Goal: Navigation & Orientation: Understand site structure

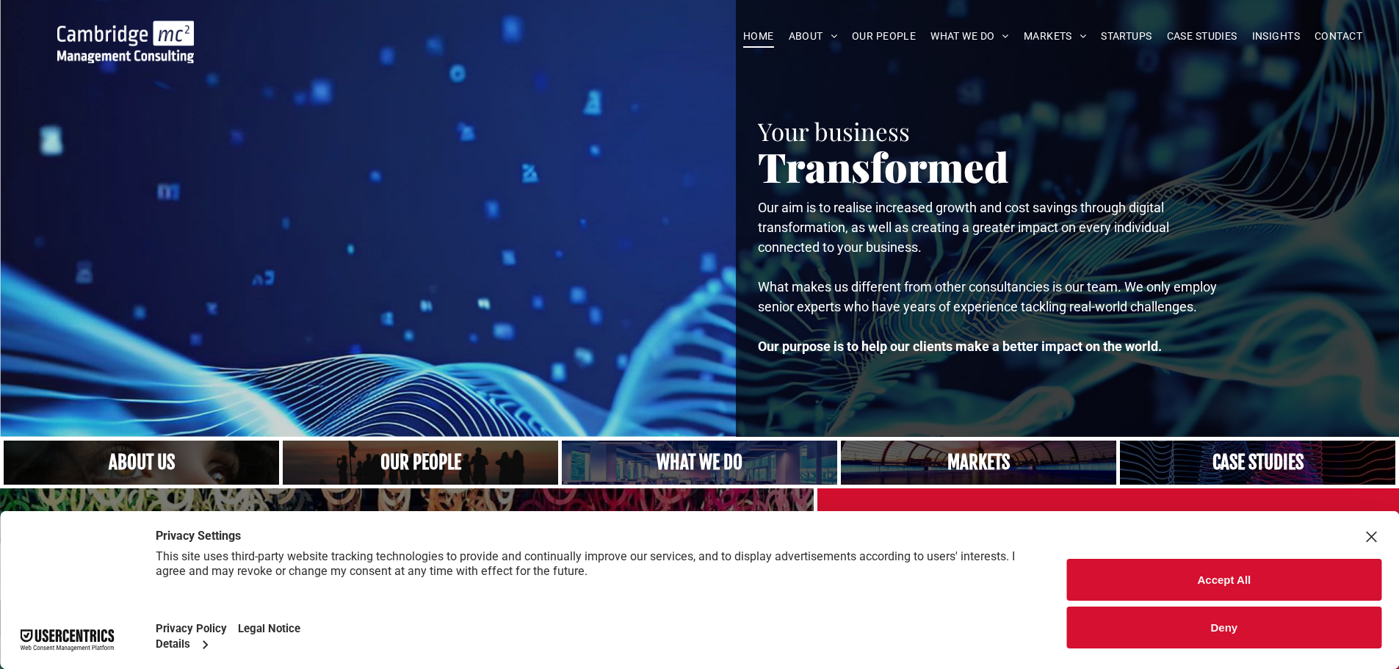
click at [1231, 587] on button "Accept All" at bounding box center [1224, 580] width 314 height 42
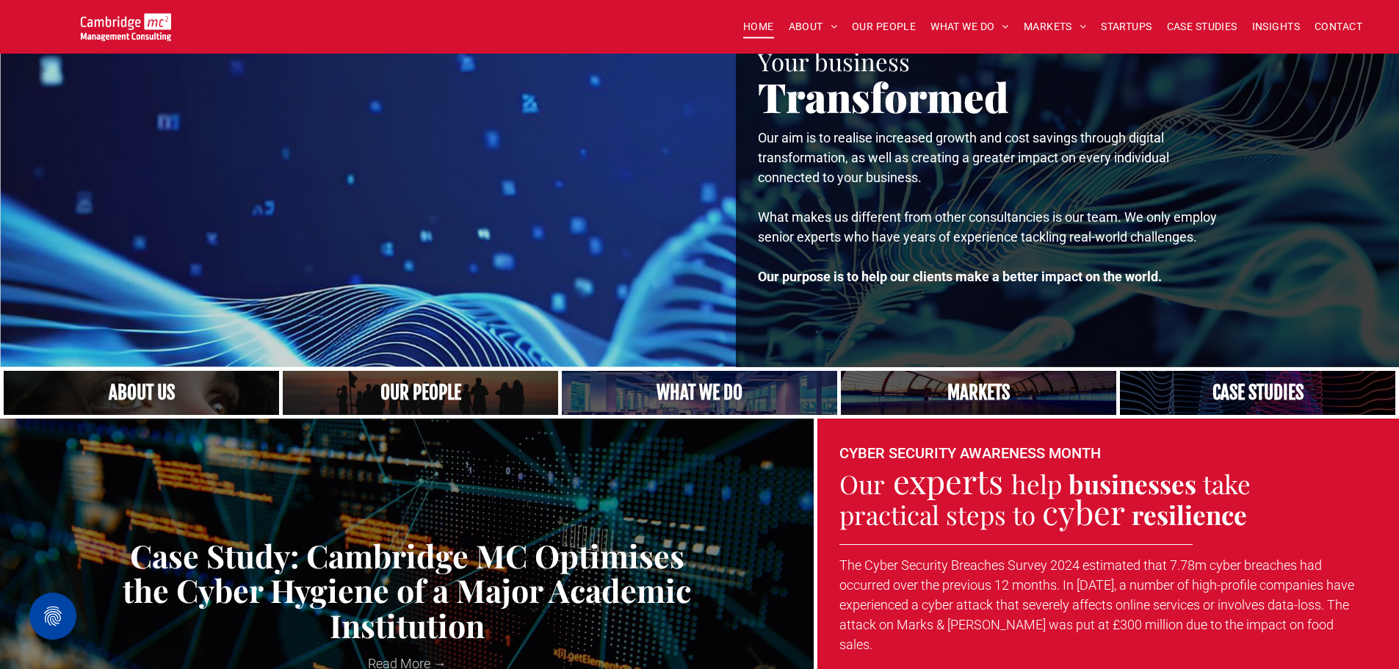
scroll to position [147, 0]
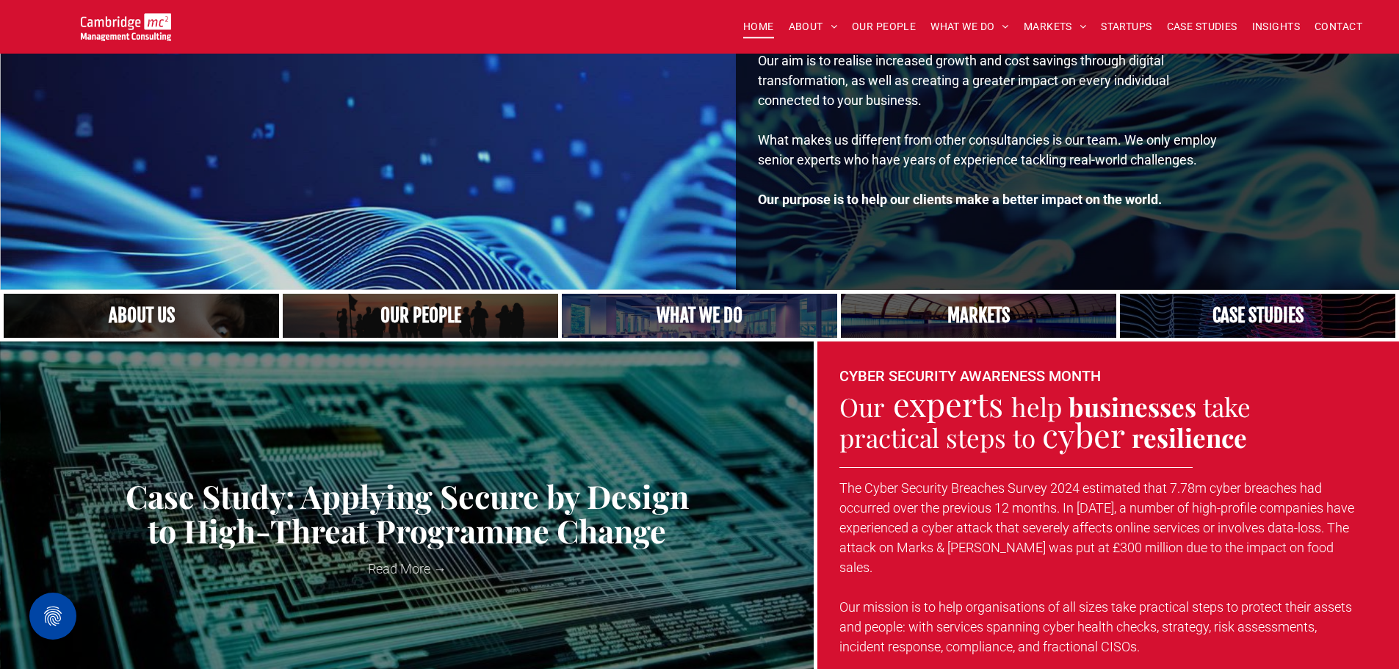
click at [167, 316] on link "Close up of woman's face, centered on her eyes" at bounding box center [142, 315] width 292 height 47
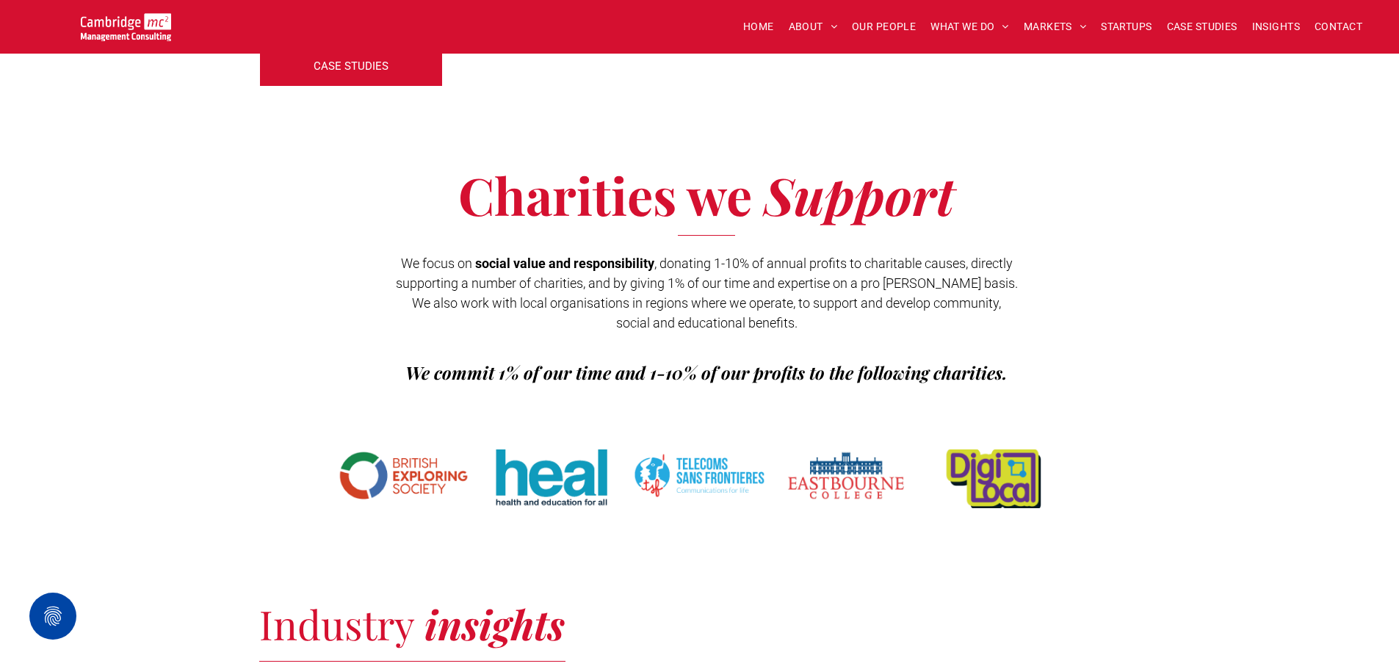
scroll to position [2130, 0]
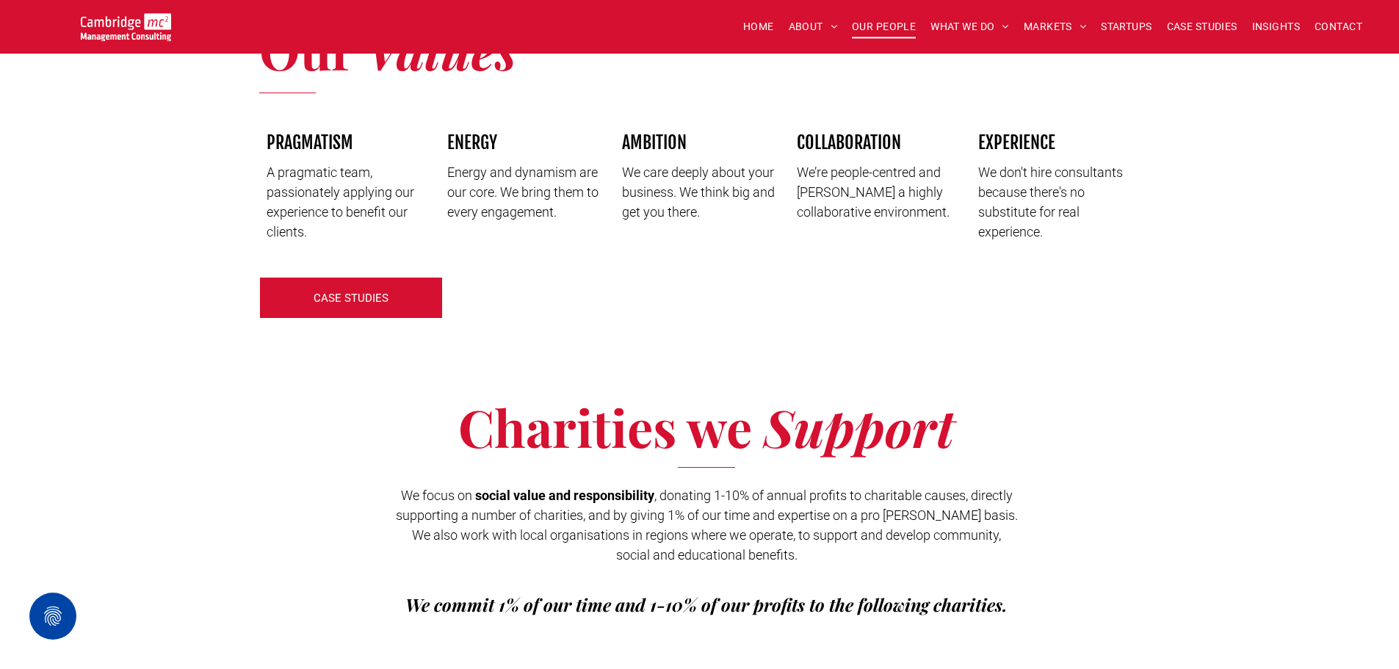
click at [884, 24] on span "OUR PEOPLE" at bounding box center [884, 26] width 64 height 23
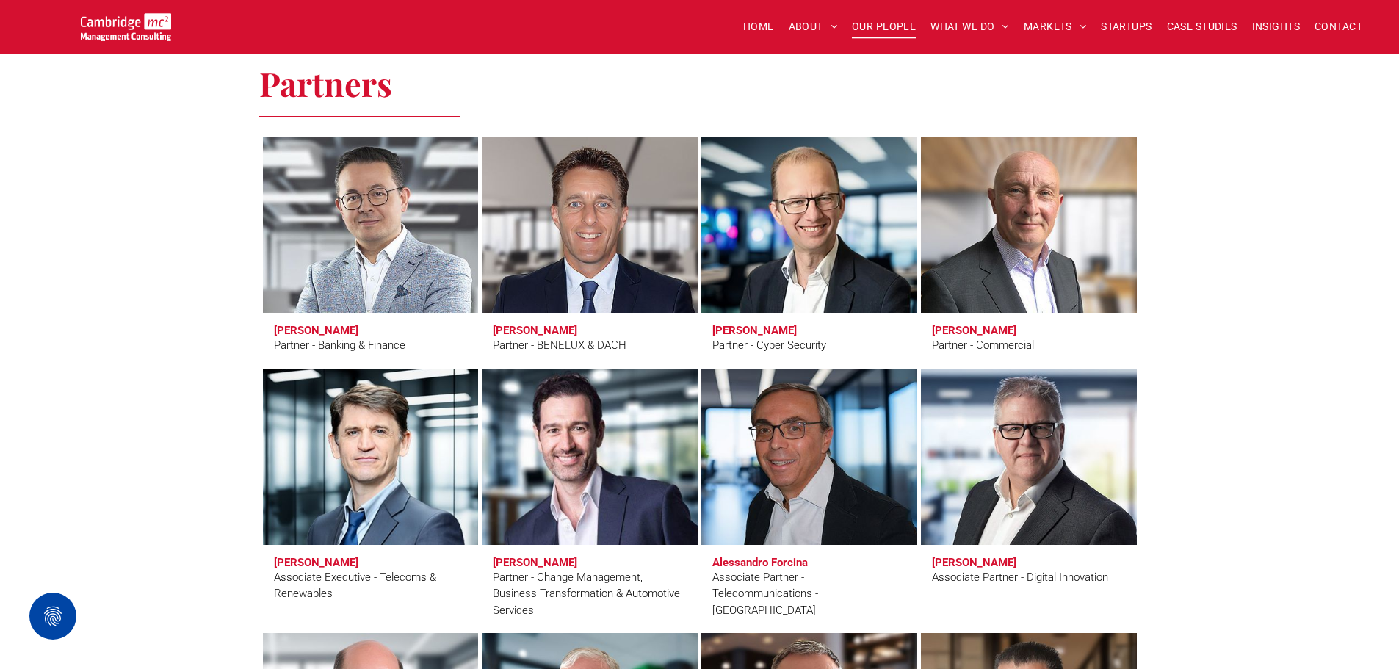
scroll to position [2350, 0]
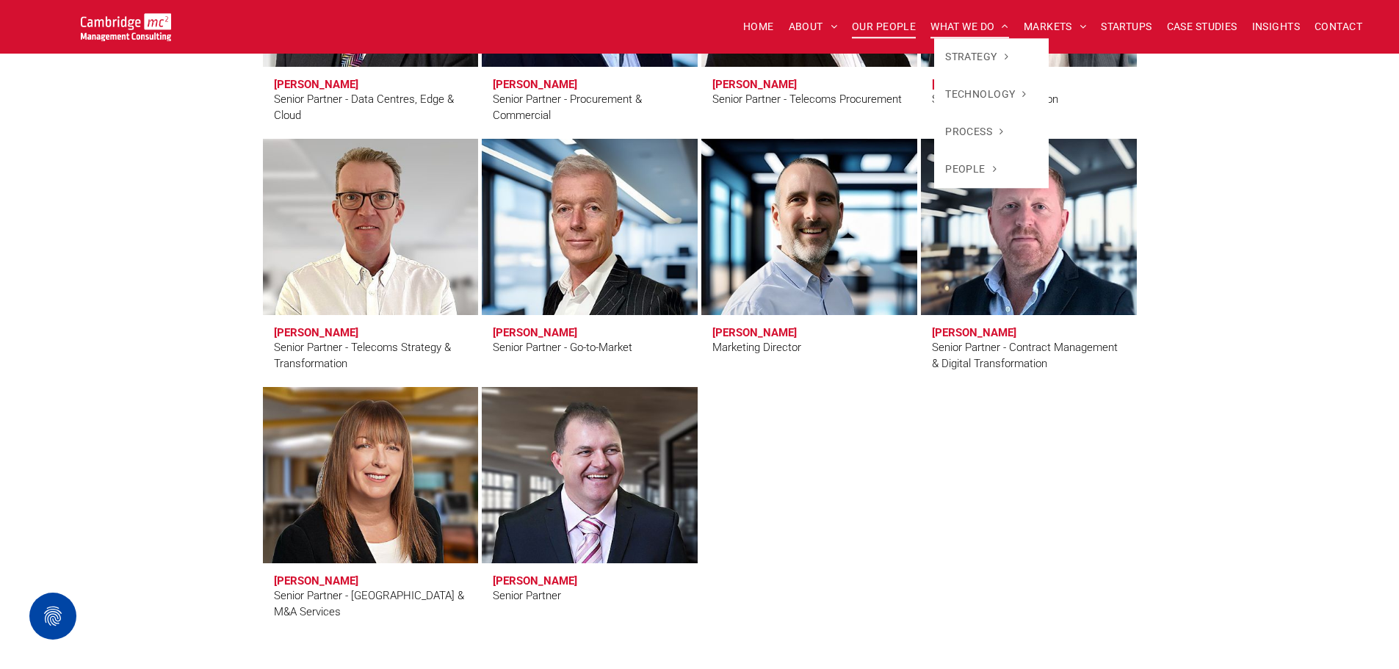
click at [959, 27] on span "WHAT WE DO" at bounding box center [969, 26] width 79 height 23
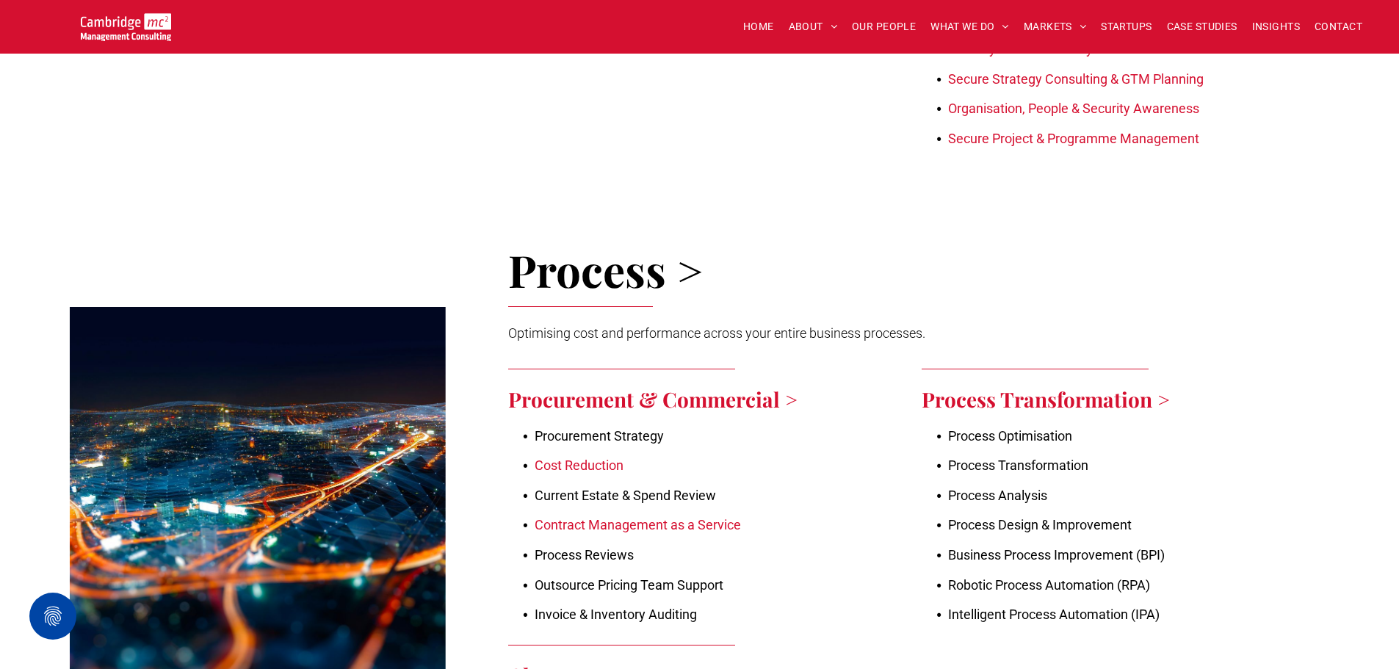
scroll to position [2276, 0]
